Goal: Transaction & Acquisition: Purchase product/service

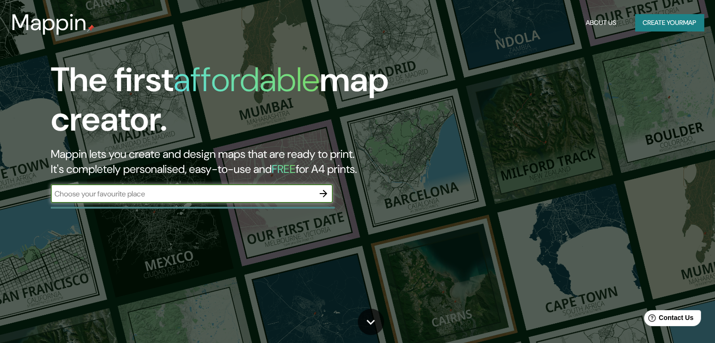
click at [236, 194] on input "text" at bounding box center [182, 194] width 263 height 11
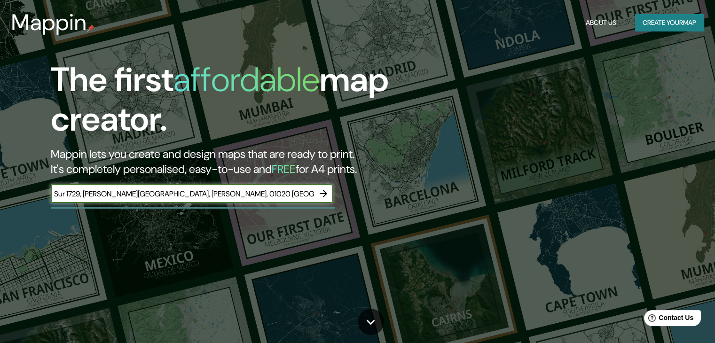
click at [292, 189] on input "Av. de los Insurgentes Sur 1729, [PERSON_NAME][GEOGRAPHIC_DATA], [PERSON_NAME],…" at bounding box center [182, 194] width 263 height 11
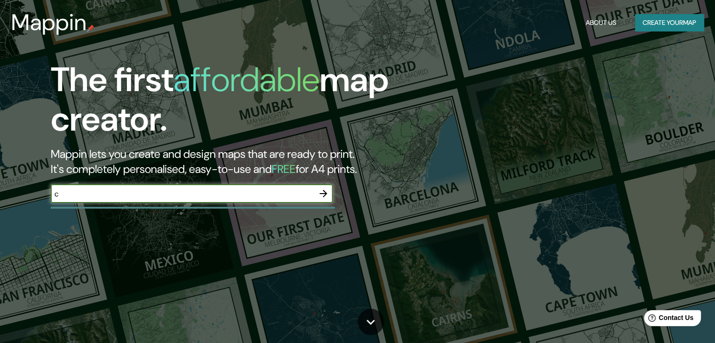
scroll to position [0, 0]
type input "cdmx"
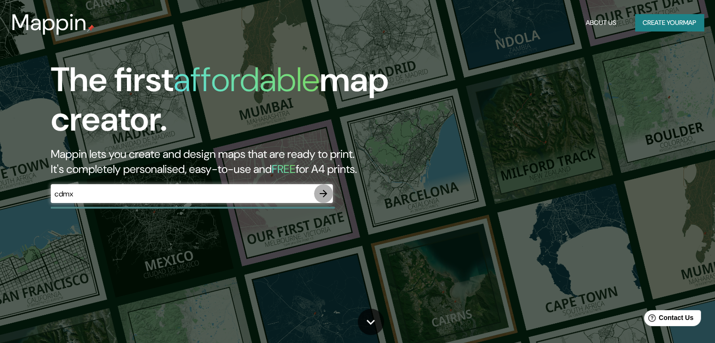
click at [324, 194] on icon "button" at bounding box center [324, 194] width 8 height 8
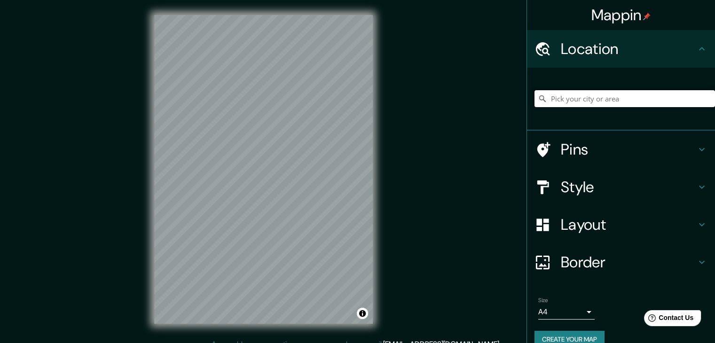
click at [637, 96] on input "Pick your city or area" at bounding box center [625, 98] width 181 height 17
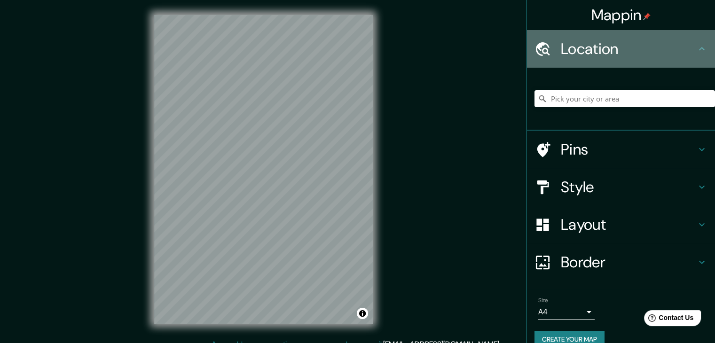
click at [619, 58] on div "Location" at bounding box center [621, 49] width 188 height 38
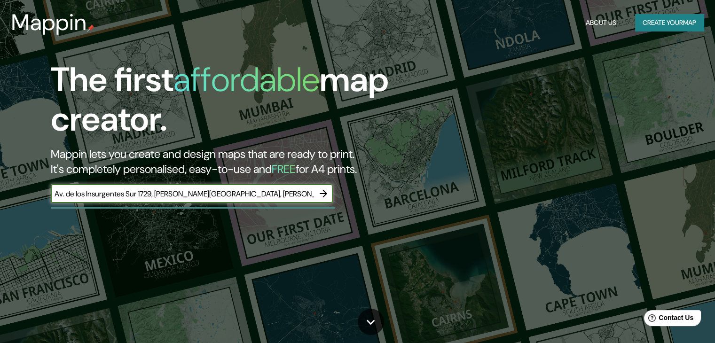
scroll to position [0, 71]
type input "Av. de los Insurgentes Sur 1729, [PERSON_NAME][GEOGRAPHIC_DATA], [PERSON_NAME],…"
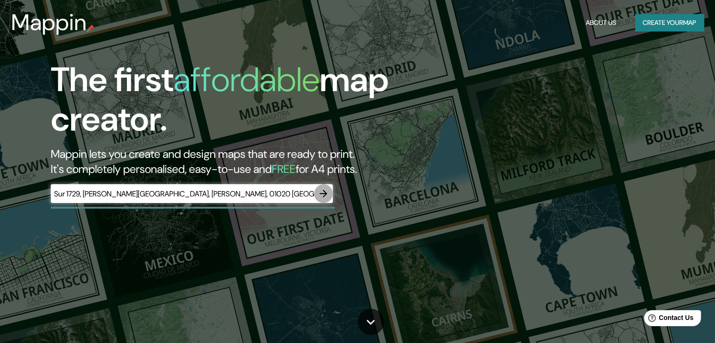
scroll to position [0, 0]
click at [324, 194] on icon "button" at bounding box center [323, 193] width 11 height 11
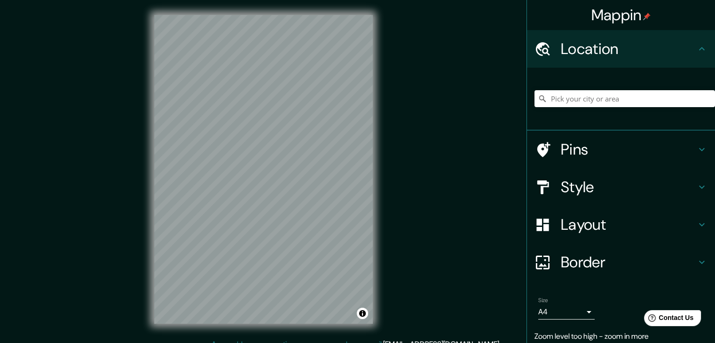
click at [411, 323] on div "Mappin Location Pins Style Layout Border Choose a border. Hint : you can make l…" at bounding box center [357, 177] width 715 height 354
click at [584, 102] on input "Pick your city or area" at bounding box center [625, 98] width 181 height 17
click at [595, 182] on h4 "Style" at bounding box center [628, 187] width 135 height 19
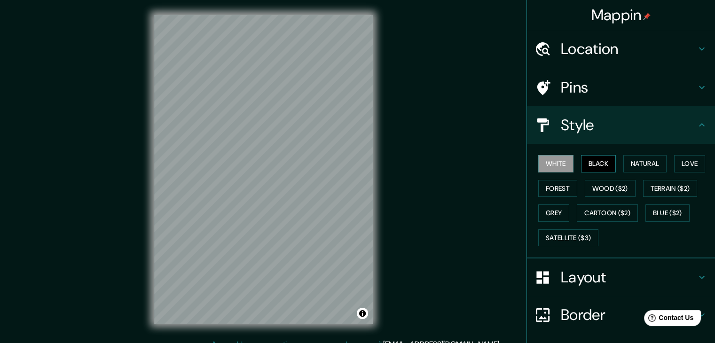
click at [600, 164] on button "Black" at bounding box center [598, 163] width 35 height 17
click at [634, 162] on button "Natural" at bounding box center [645, 163] width 43 height 17
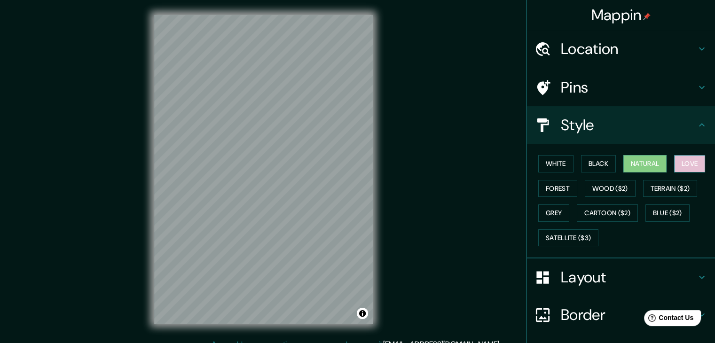
click at [690, 164] on button "Love" at bounding box center [689, 163] width 31 height 17
click at [678, 190] on button "Terrain ($2)" at bounding box center [670, 188] width 55 height 17
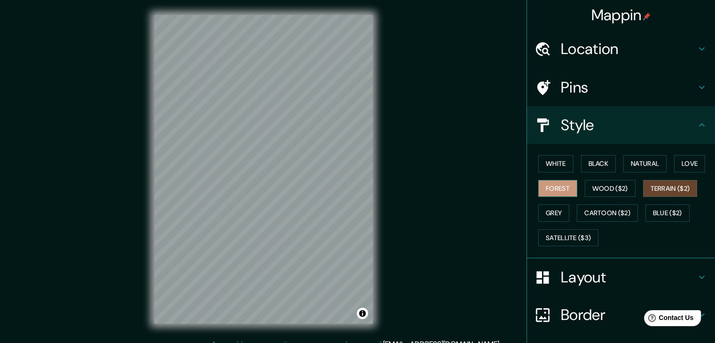
click at [553, 188] on button "Forest" at bounding box center [557, 188] width 39 height 17
click at [555, 211] on button "Grey" at bounding box center [553, 213] width 31 height 17
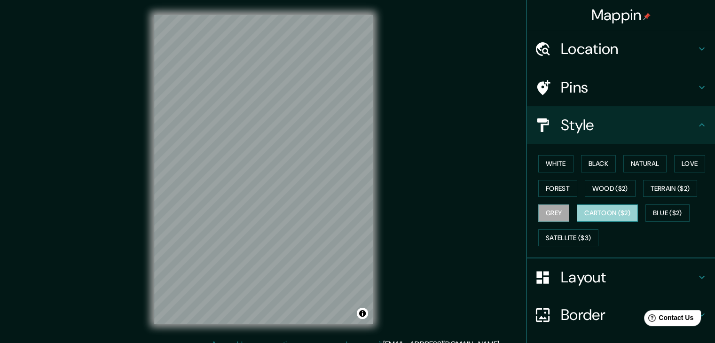
click at [597, 210] on button "Cartoon ($2)" at bounding box center [607, 213] width 61 height 17
click at [654, 209] on button "Blue ($2)" at bounding box center [668, 213] width 44 height 17
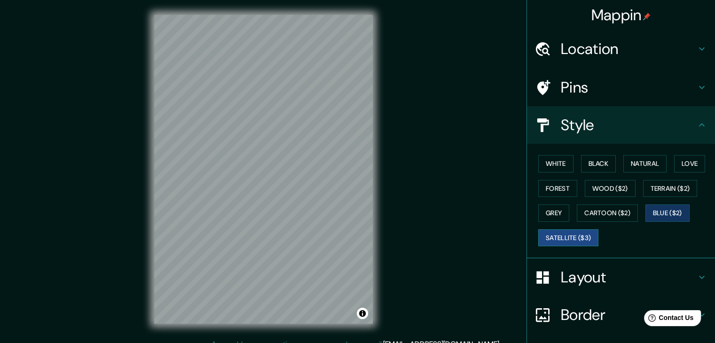
click at [566, 235] on button "Satellite ($3)" at bounding box center [568, 237] width 60 height 17
